Goal: Navigation & Orientation: Understand site structure

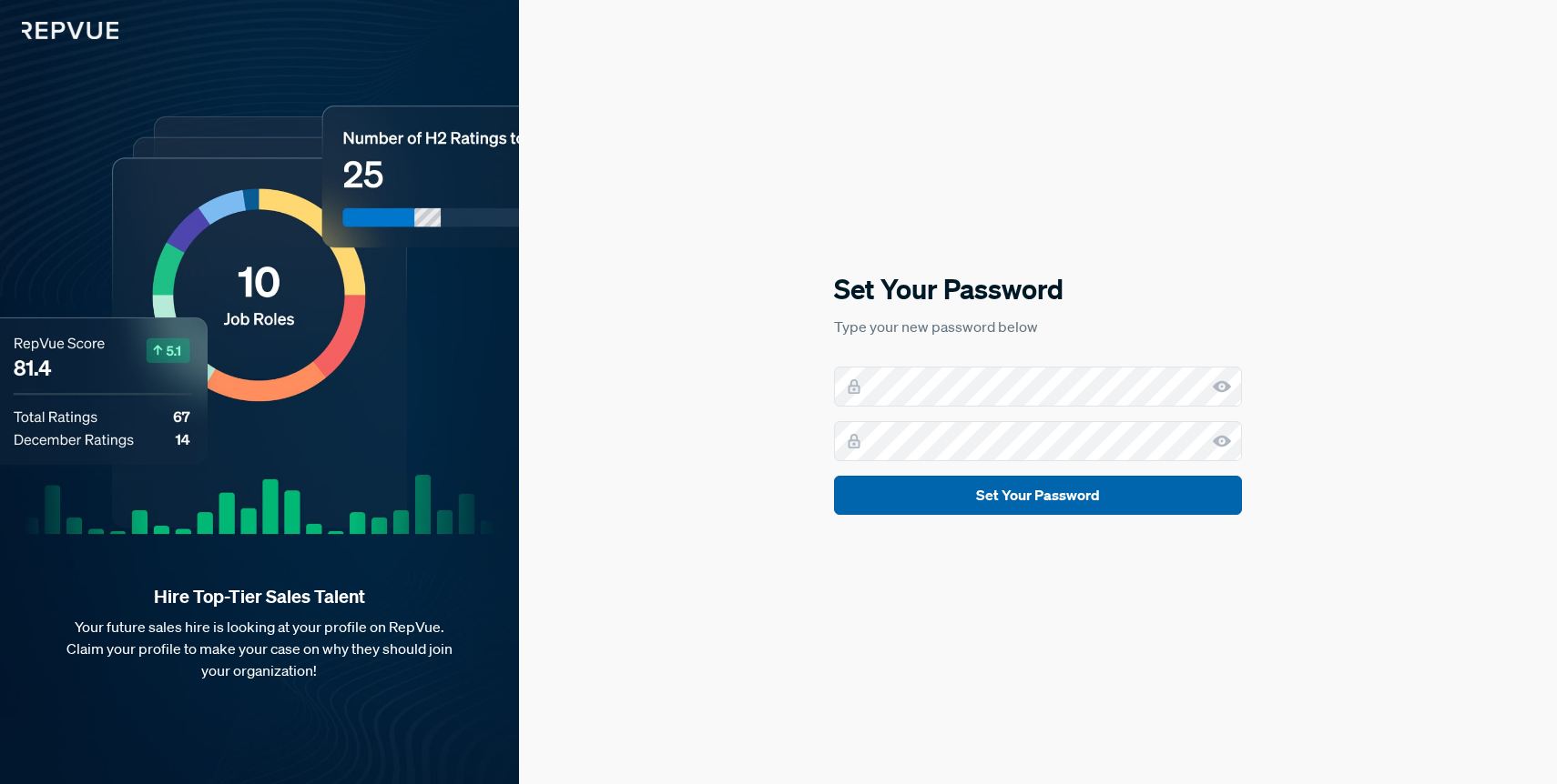
click at [1076, 500] on button "Set Your Password" at bounding box center [1038, 494] width 408 height 39
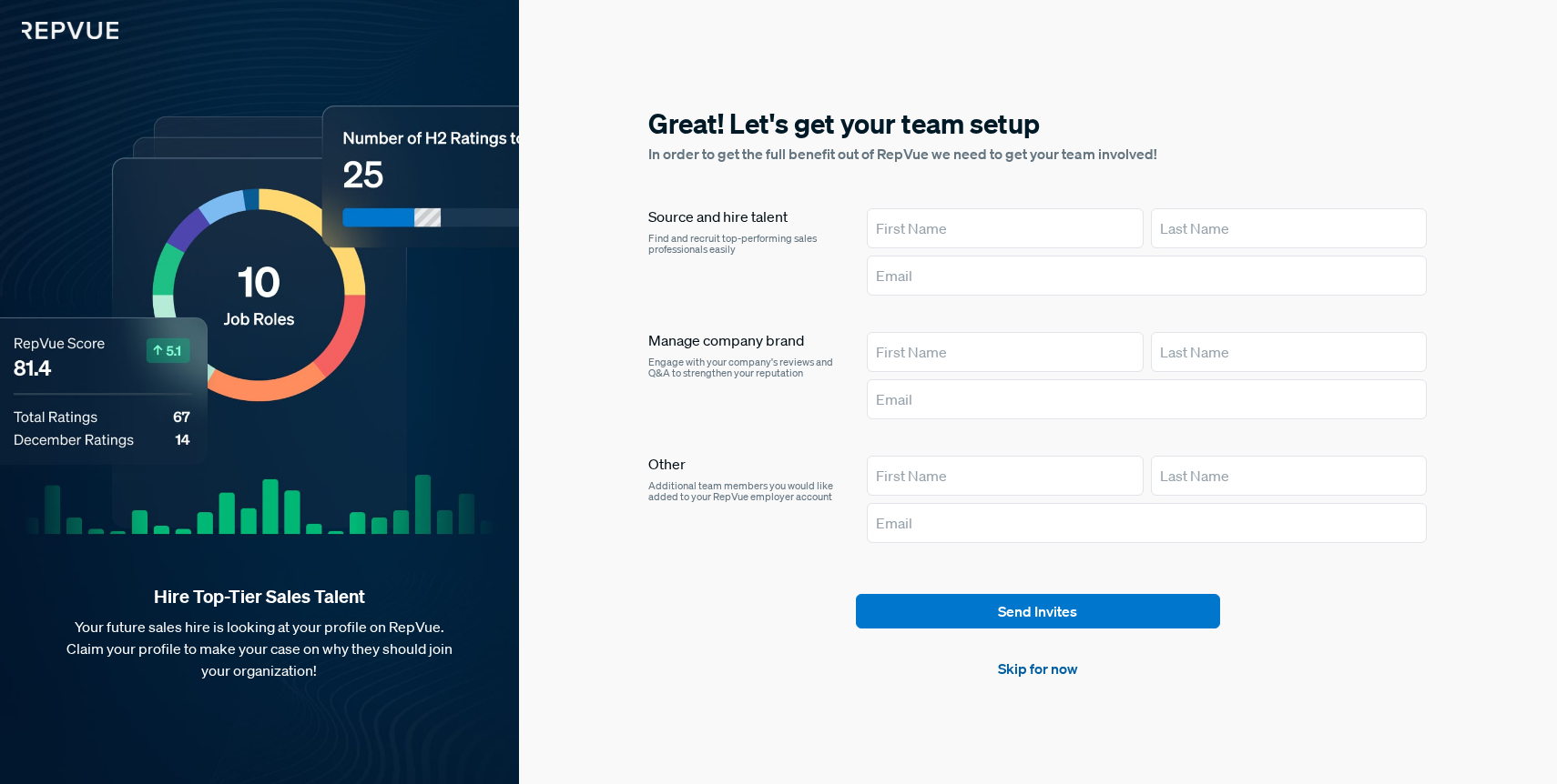
click at [1058, 672] on link "Skip for now" at bounding box center [1038, 669] width 80 height 22
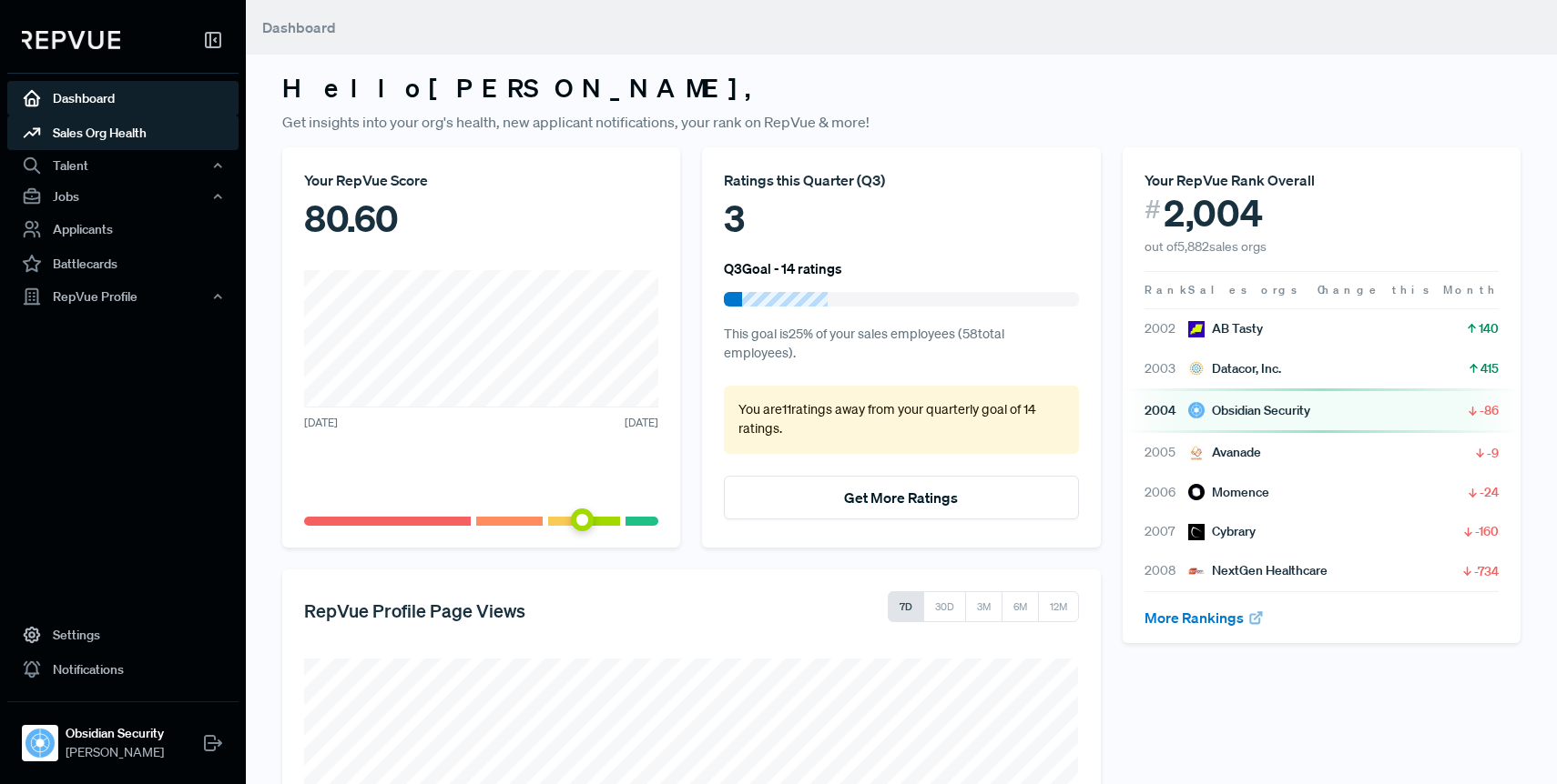
click at [118, 139] on link "Sales Org Health" at bounding box center [122, 132] width 231 height 35
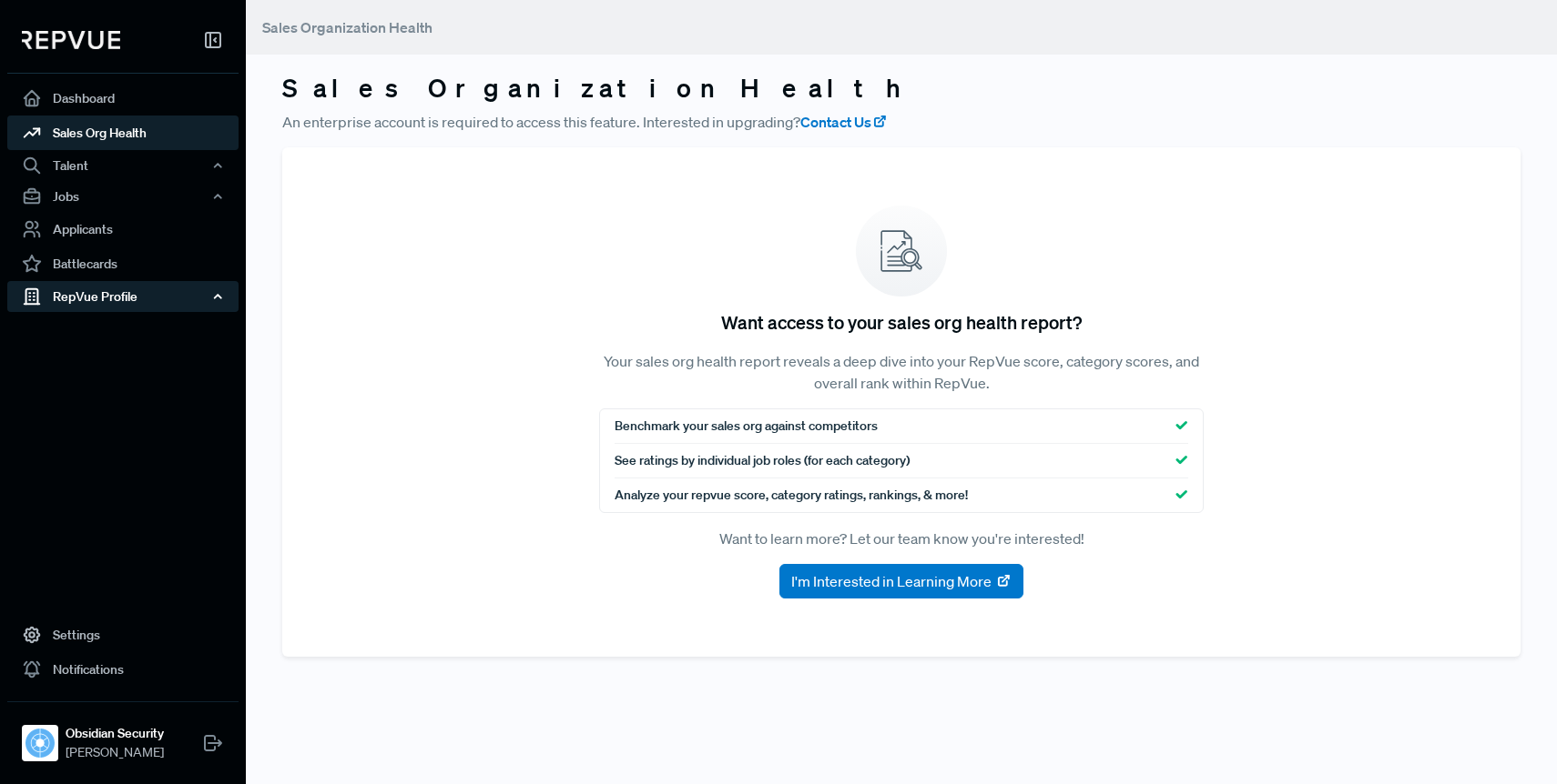
click at [82, 303] on div "RepVue Profile" at bounding box center [122, 296] width 231 height 31
click at [79, 359] on link "Reviews" at bounding box center [147, 359] width 231 height 29
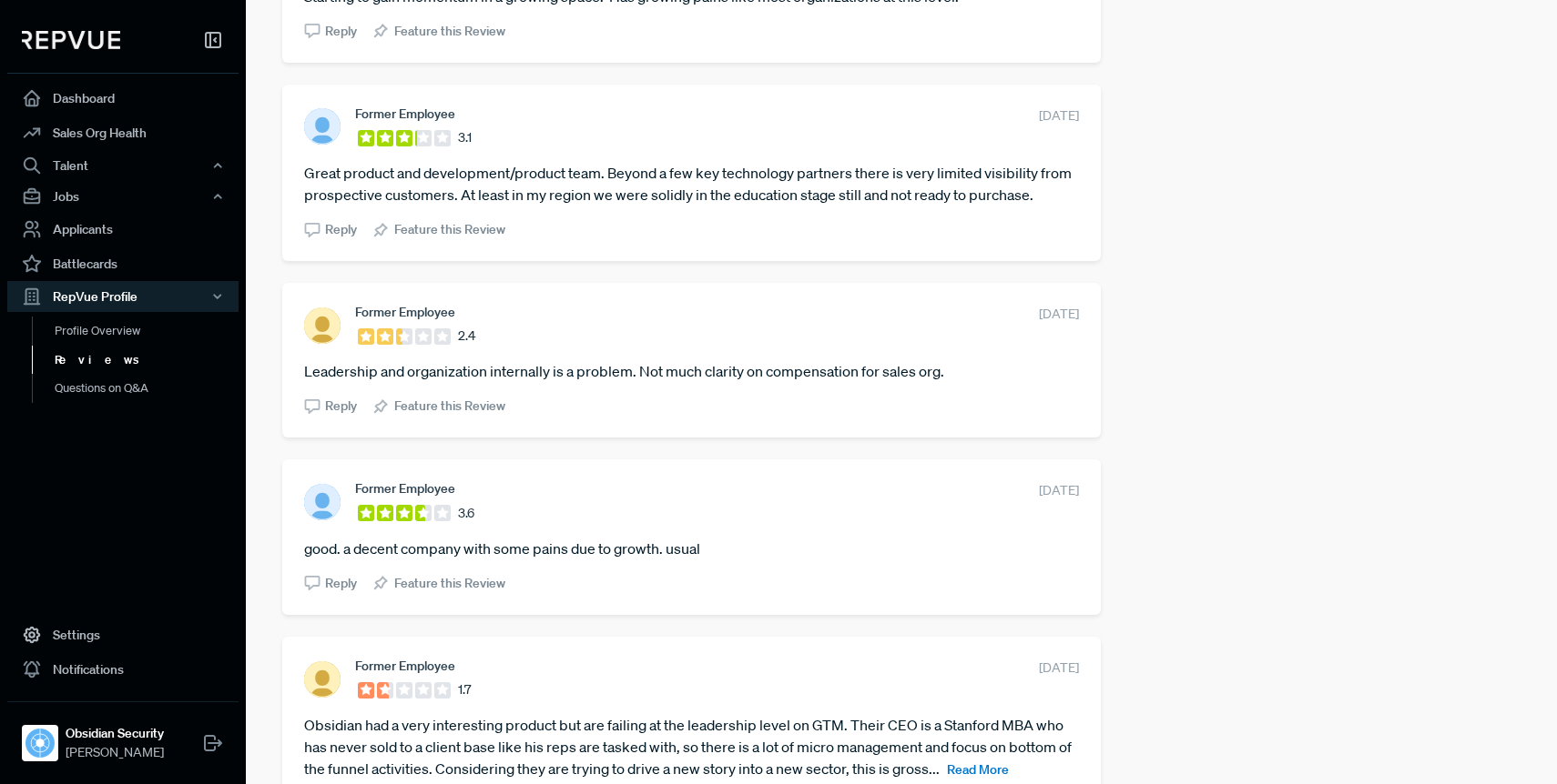
scroll to position [1332, 0]
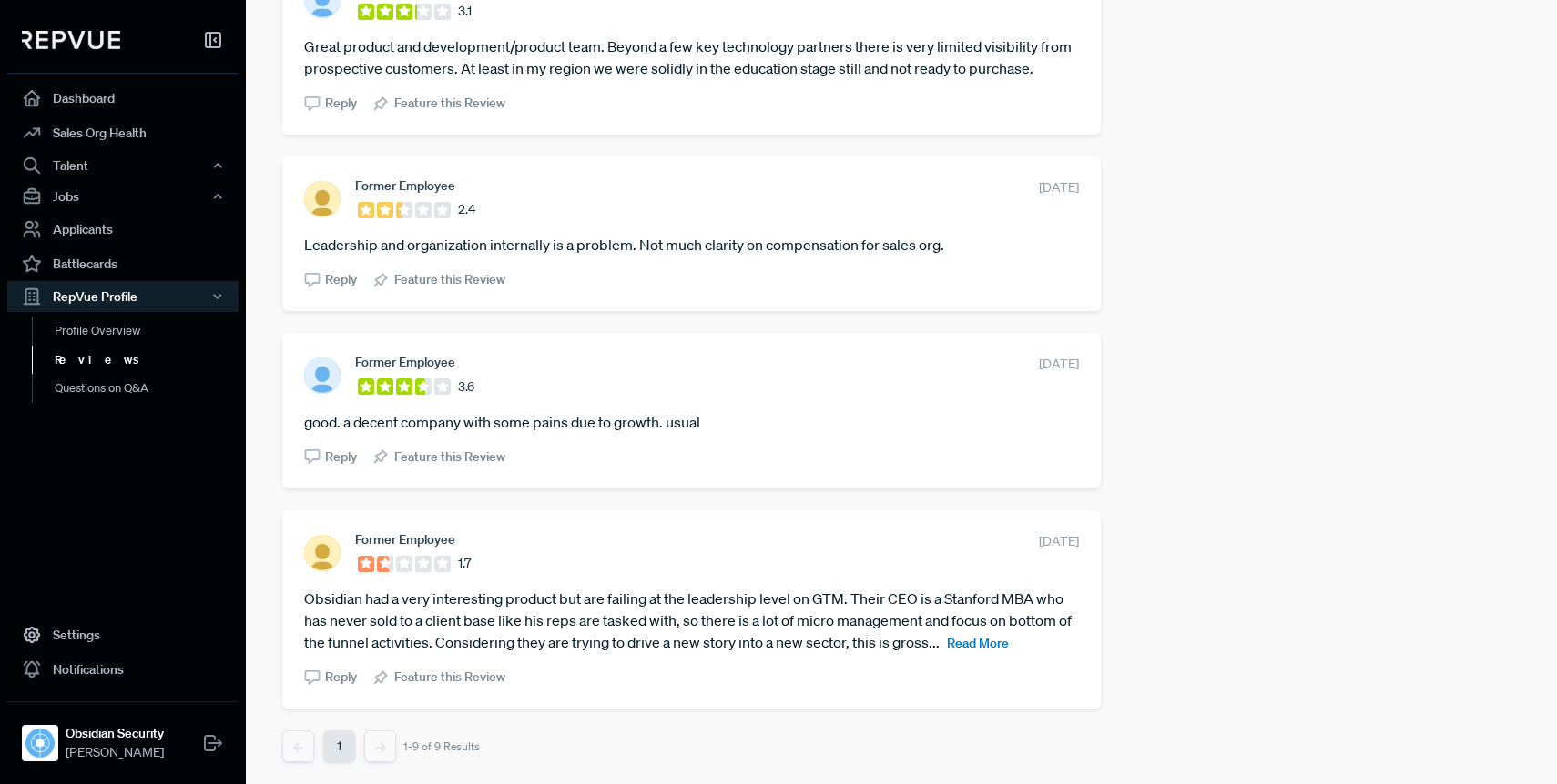
click at [976, 646] on span "Read More" at bounding box center [977, 643] width 62 height 17
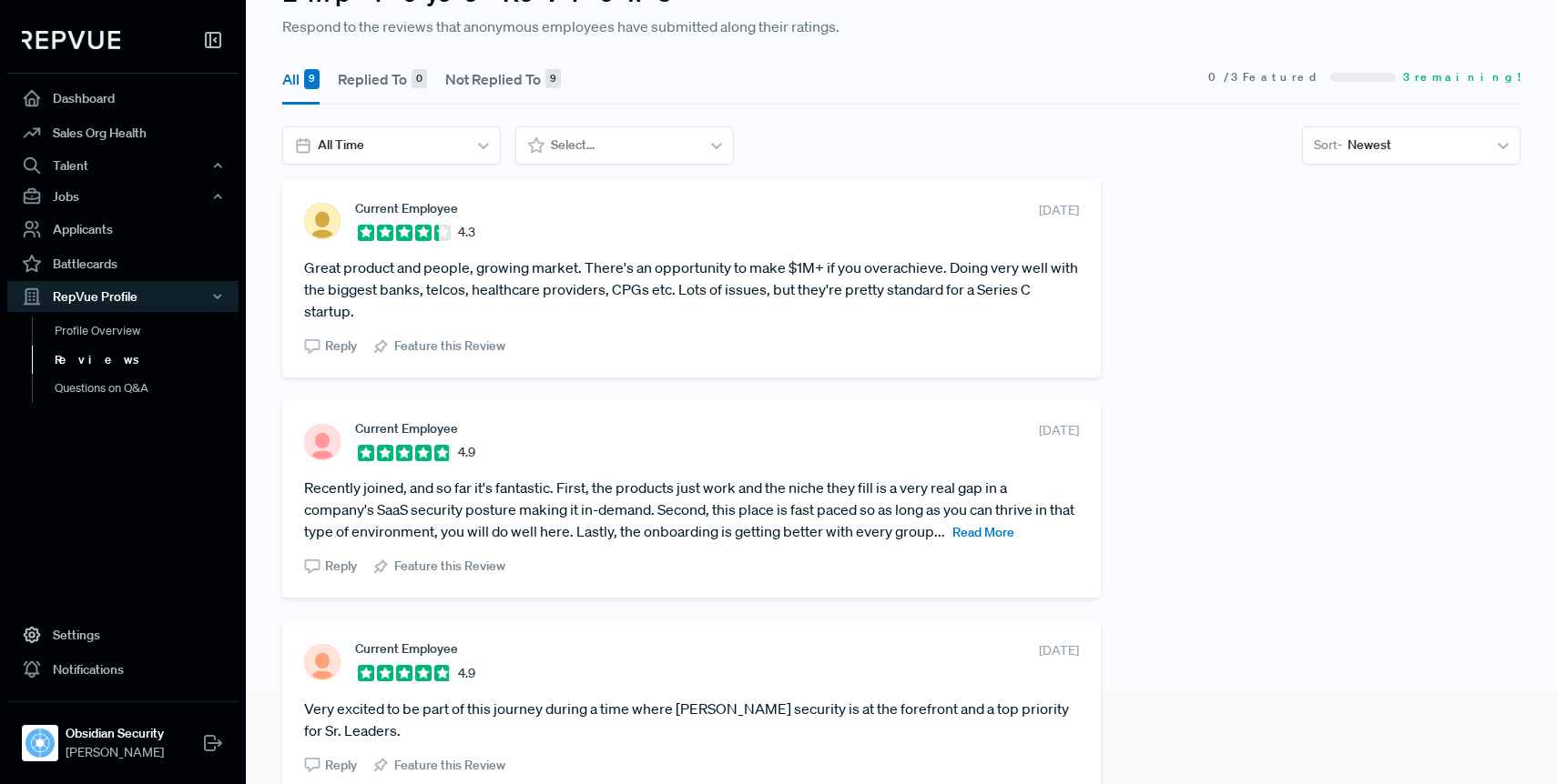
scroll to position [0, 0]
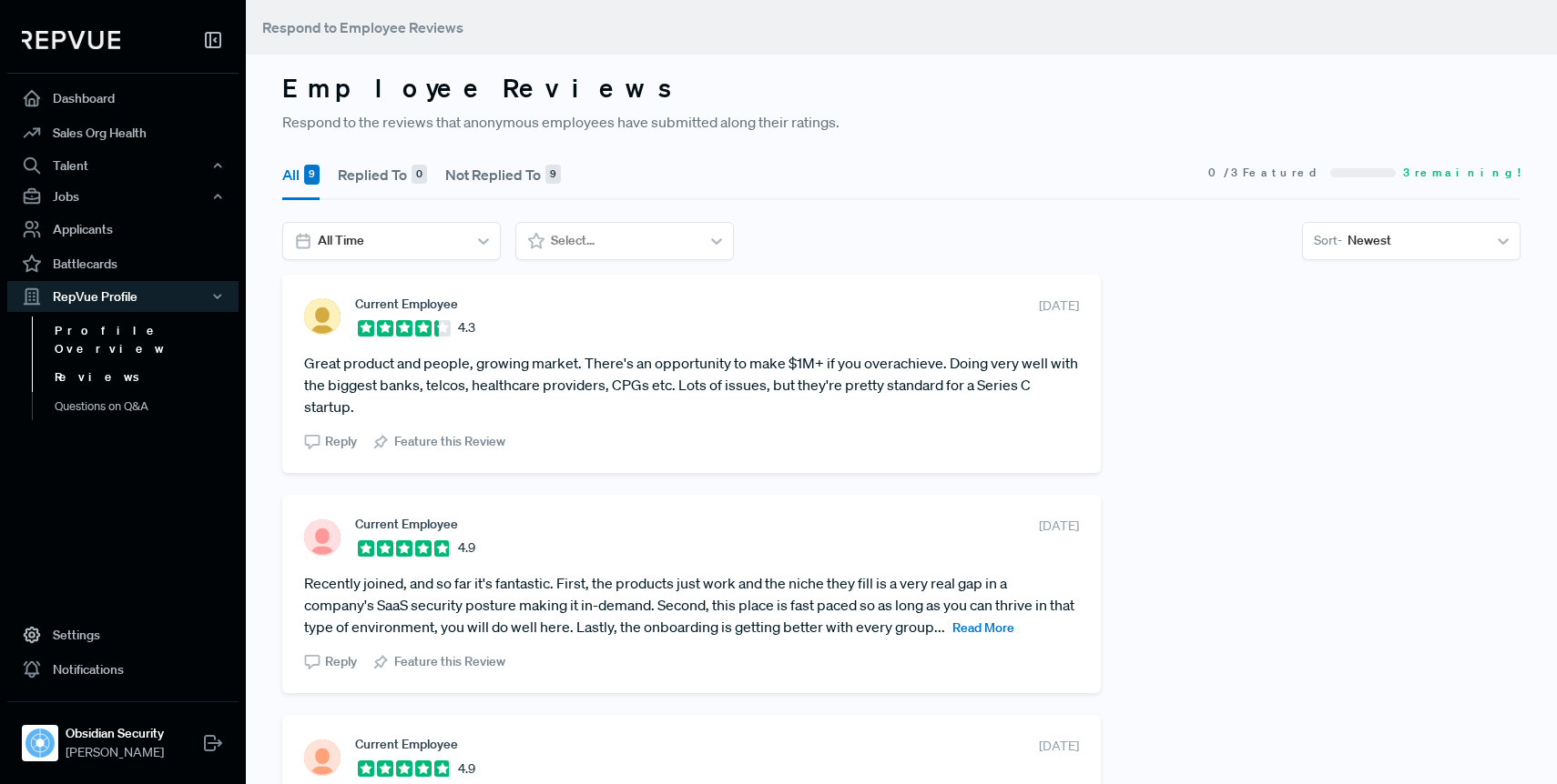
click at [112, 332] on link "Profile Overview" at bounding box center [147, 339] width 231 height 47
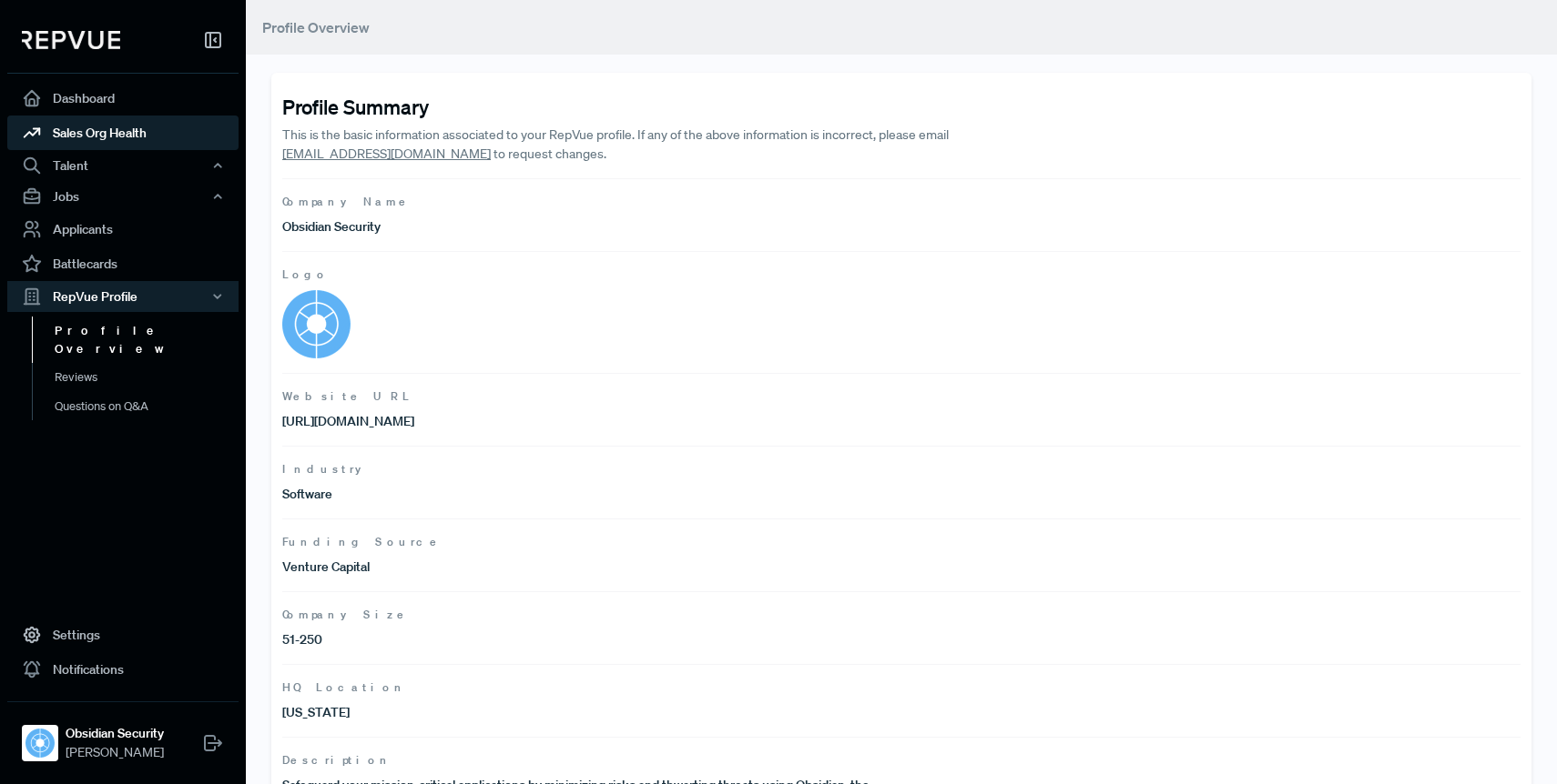
click at [125, 135] on link "Sales Org Health" at bounding box center [122, 132] width 231 height 35
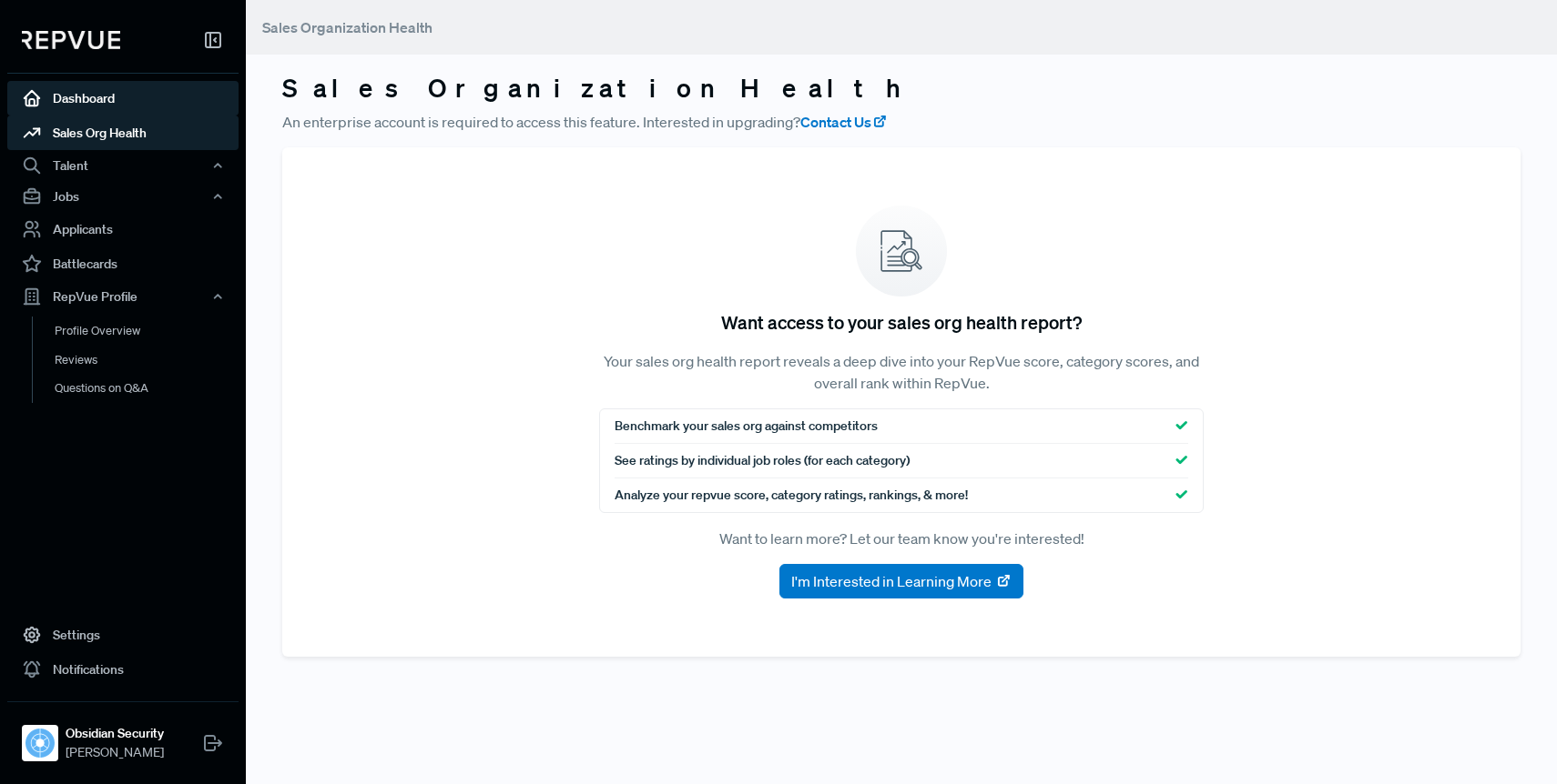
click at [80, 100] on link "Dashboard" at bounding box center [122, 98] width 231 height 35
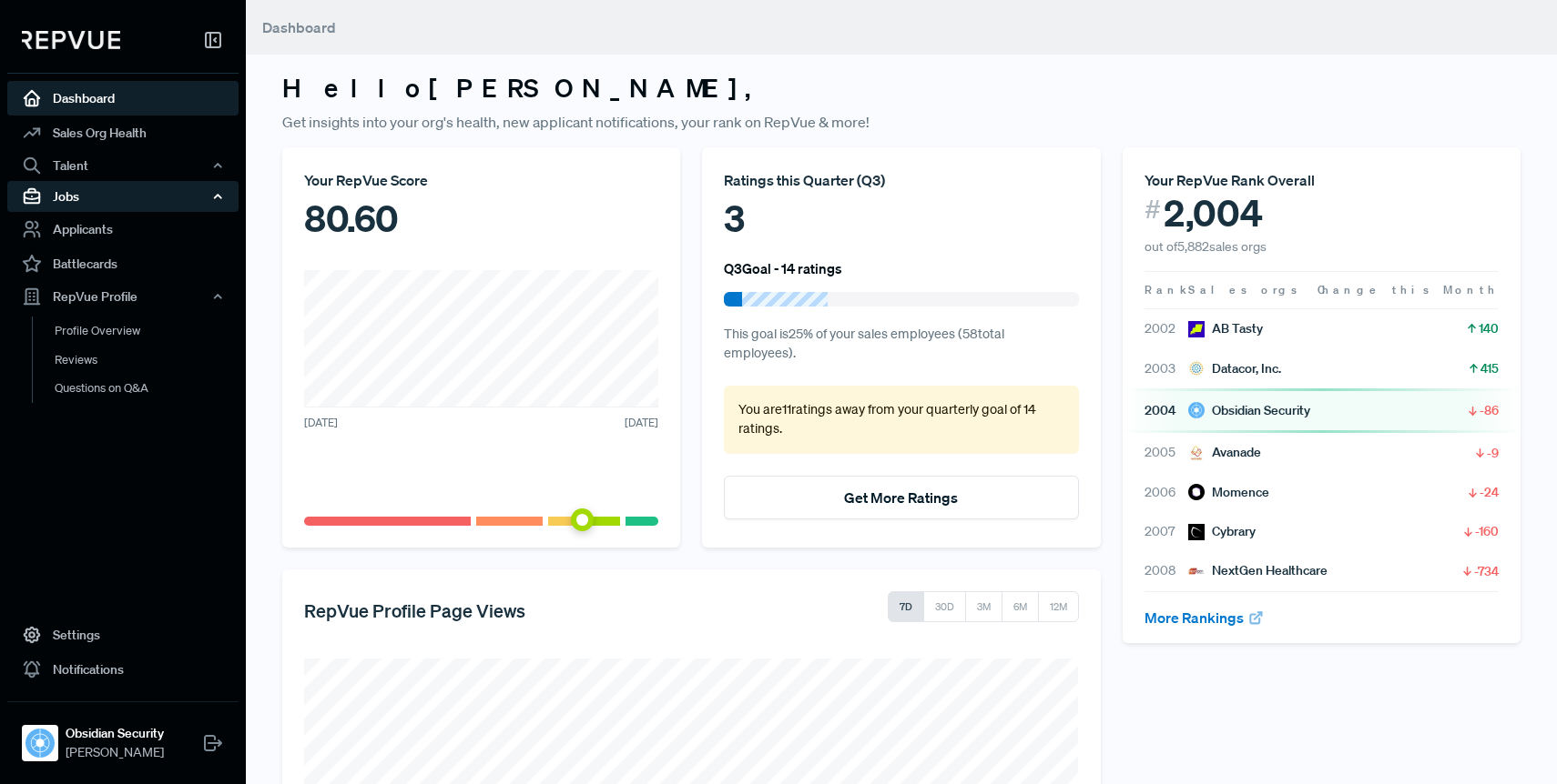
click at [66, 191] on div "Jobs" at bounding box center [122, 196] width 231 height 31
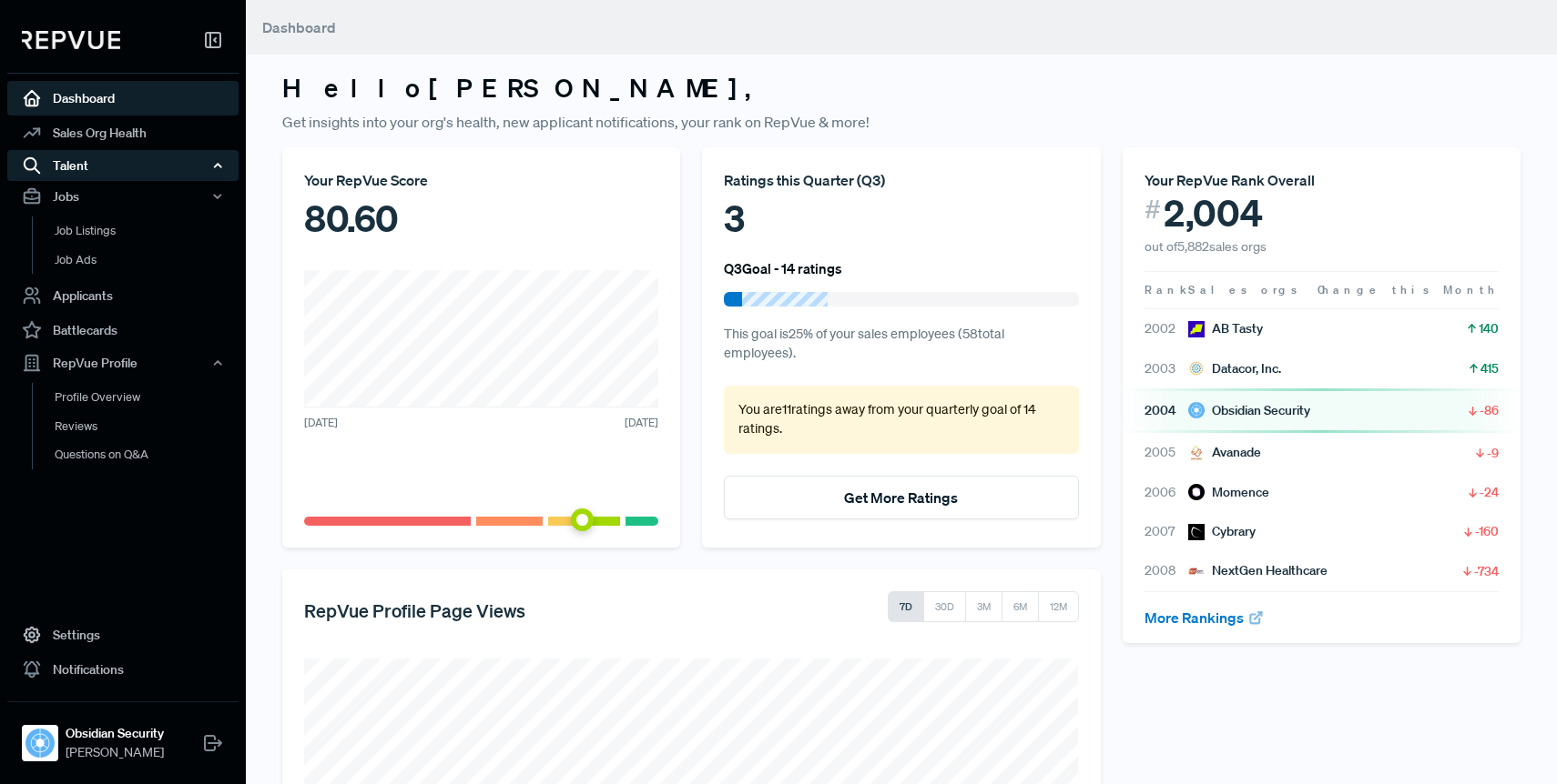
click at [63, 161] on div "Talent" at bounding box center [122, 165] width 231 height 31
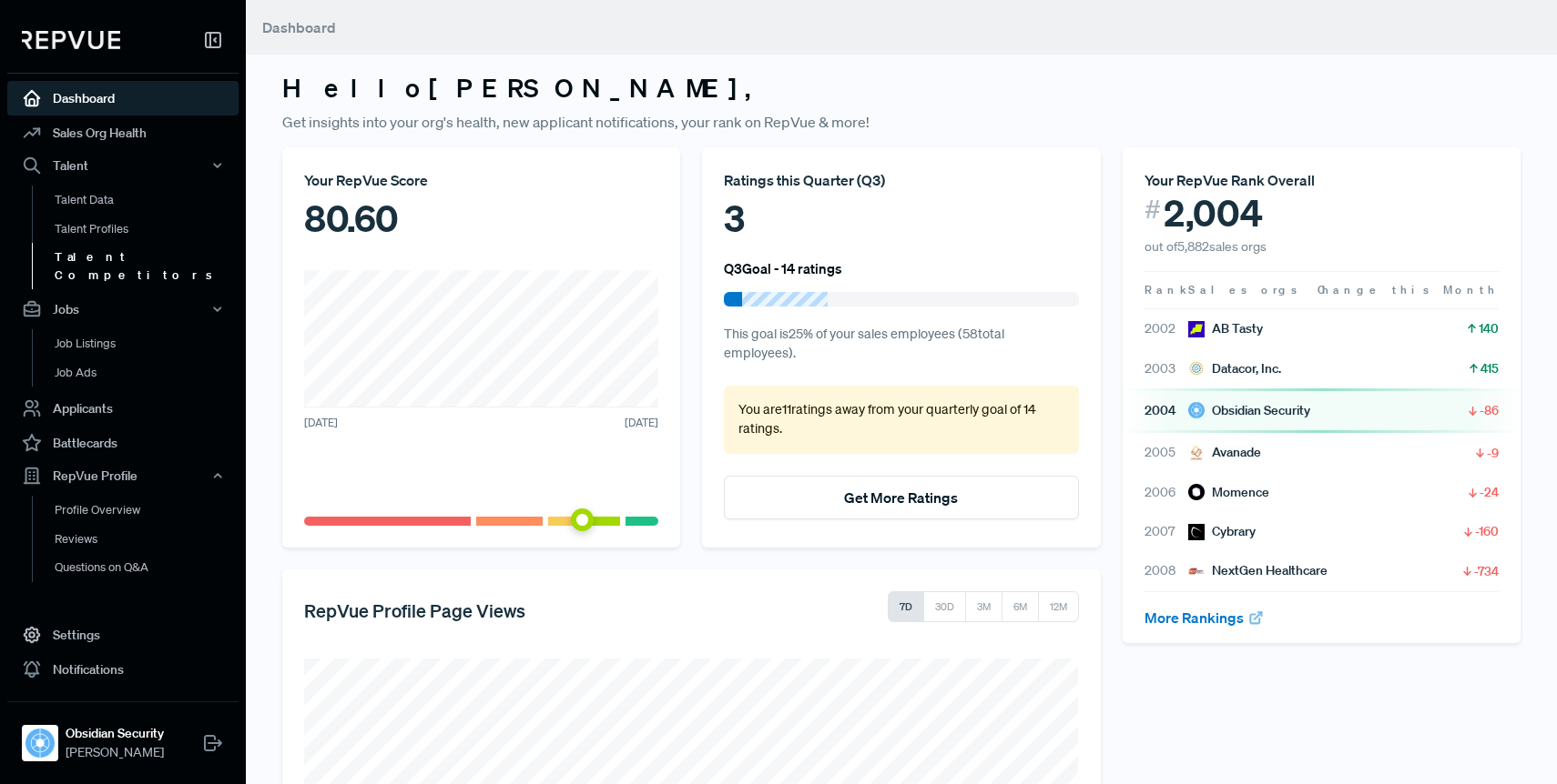
click at [85, 258] on link "Talent Competitors" at bounding box center [147, 266] width 231 height 47
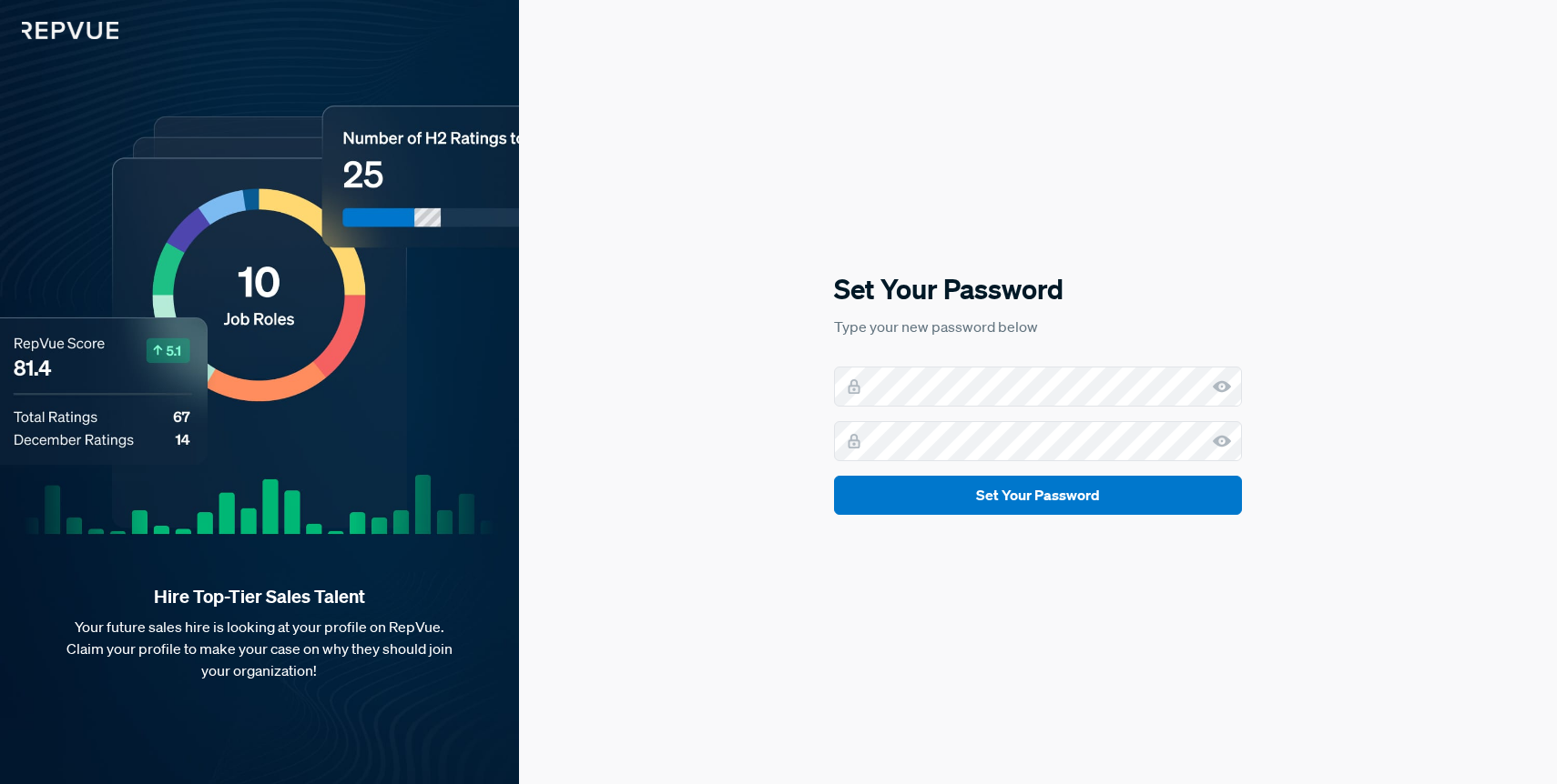
click at [796, 328] on div "Set Your Password Type your new password below Set Your Password" at bounding box center [1038, 392] width 1038 height 784
click at [71, 32] on img at bounding box center [59, 19] width 118 height 39
